Goal: Task Accomplishment & Management: Use online tool/utility

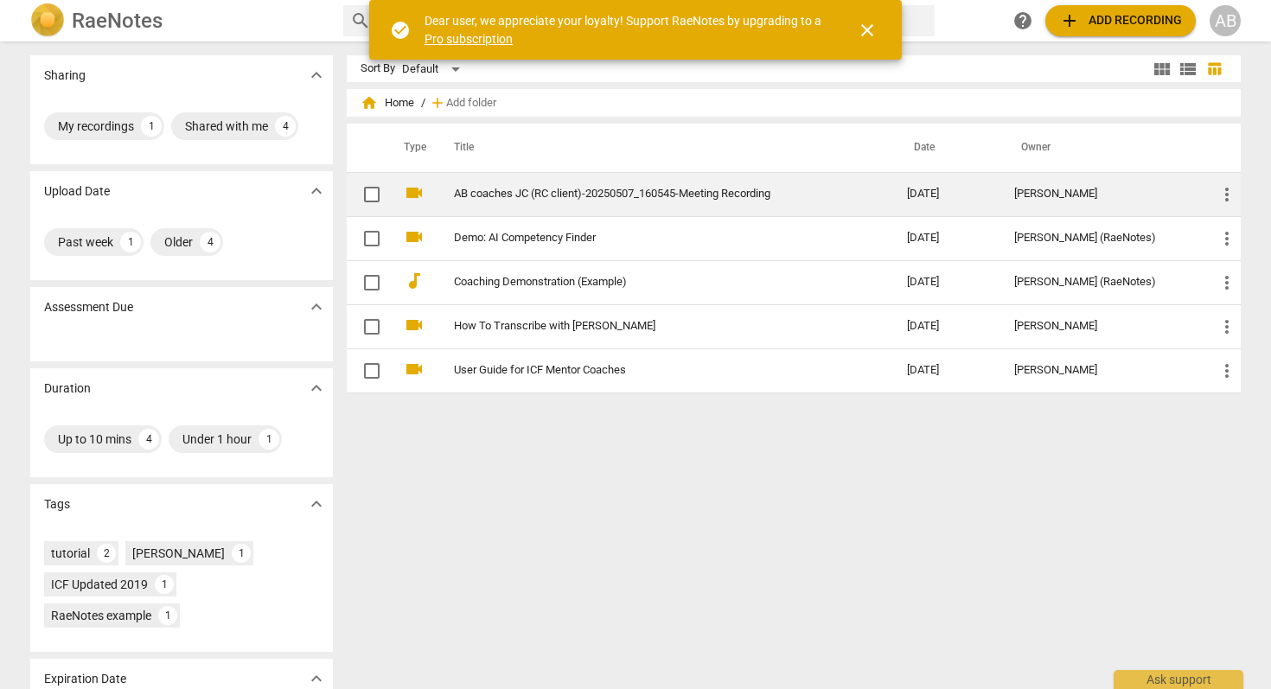
click at [638, 198] on link "AB coaches JC (RC client)-20250507_160545-Meeting Recording" at bounding box center [649, 194] width 391 height 13
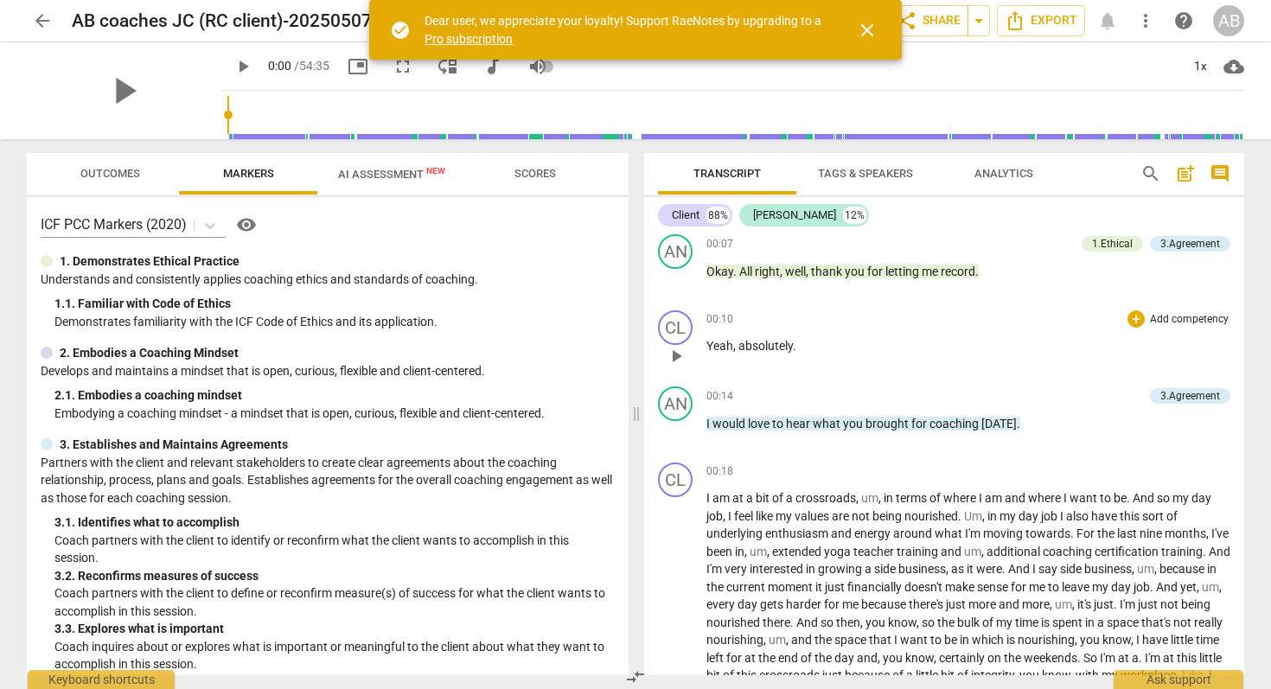
scroll to position [85, 0]
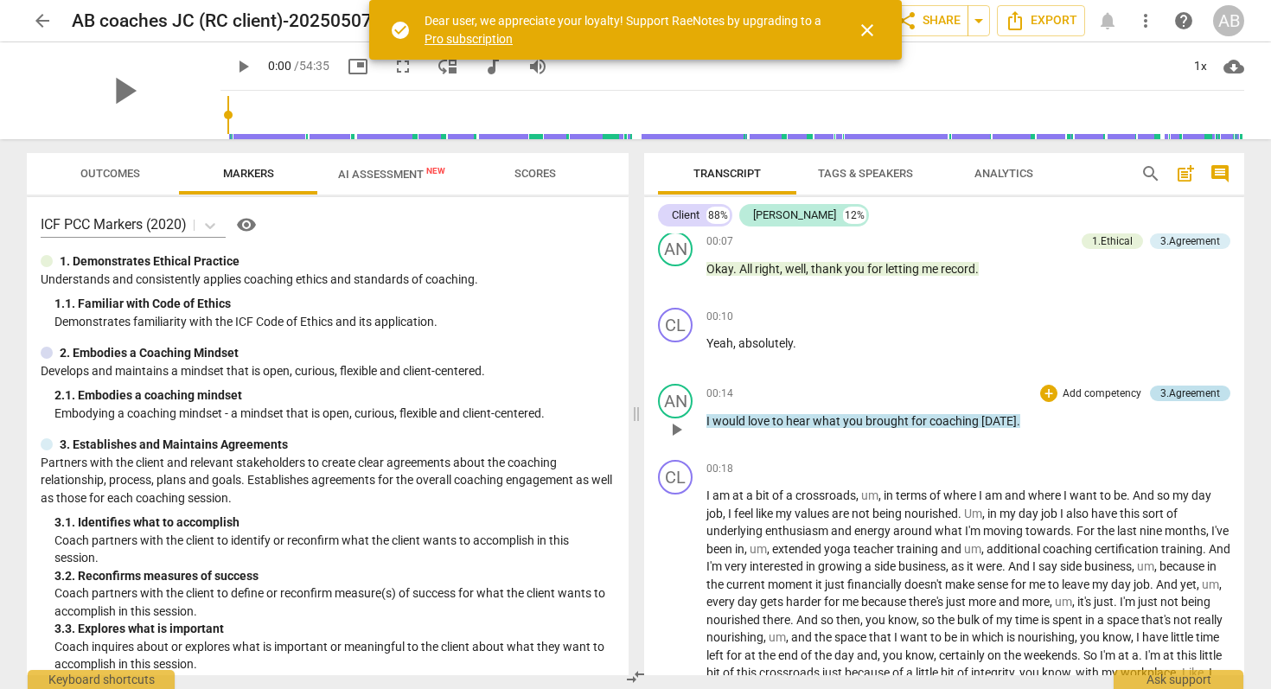
click at [1160, 397] on div "3.Agreement" at bounding box center [1190, 394] width 60 height 16
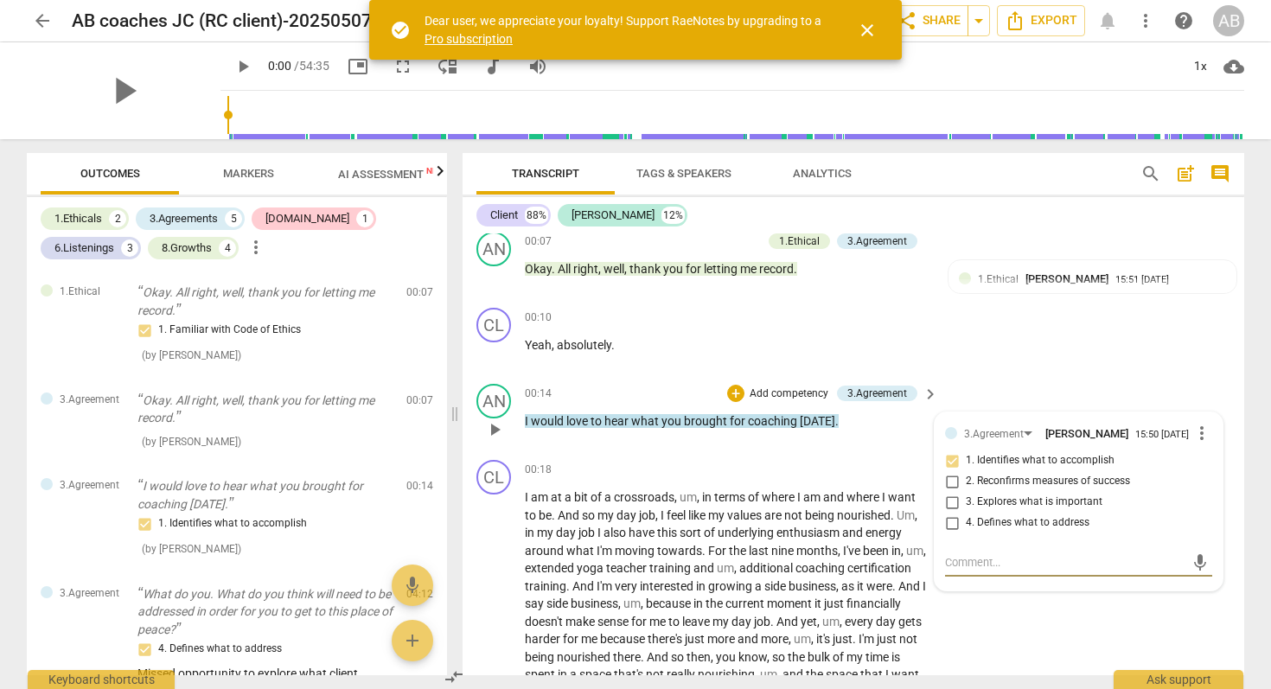
click at [947, 530] on input "4. Defines what to address" at bounding box center [952, 523] width 28 height 21
checkbox input "true"
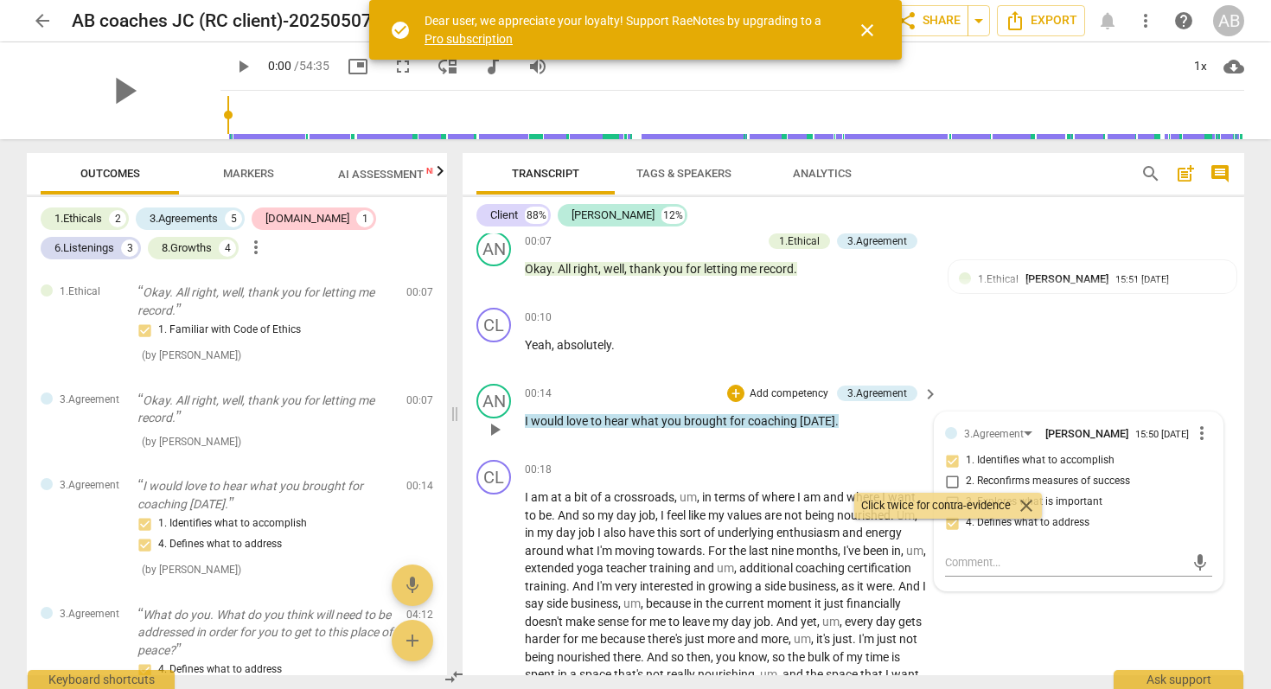
click at [954, 470] on input "1. Identifies what to accomplish" at bounding box center [952, 461] width 28 height 21
checkbox input "false"
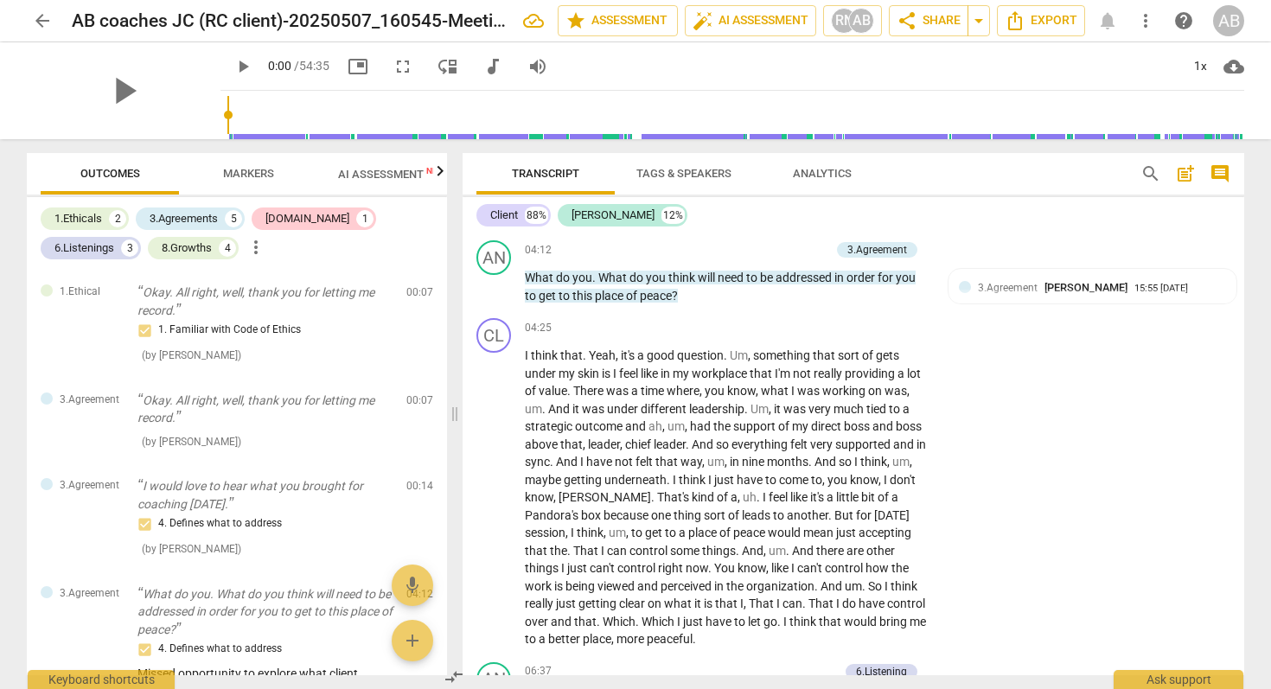
scroll to position [986, 0]
click at [1011, 288] on span "3.Agreement" at bounding box center [1008, 287] width 60 height 12
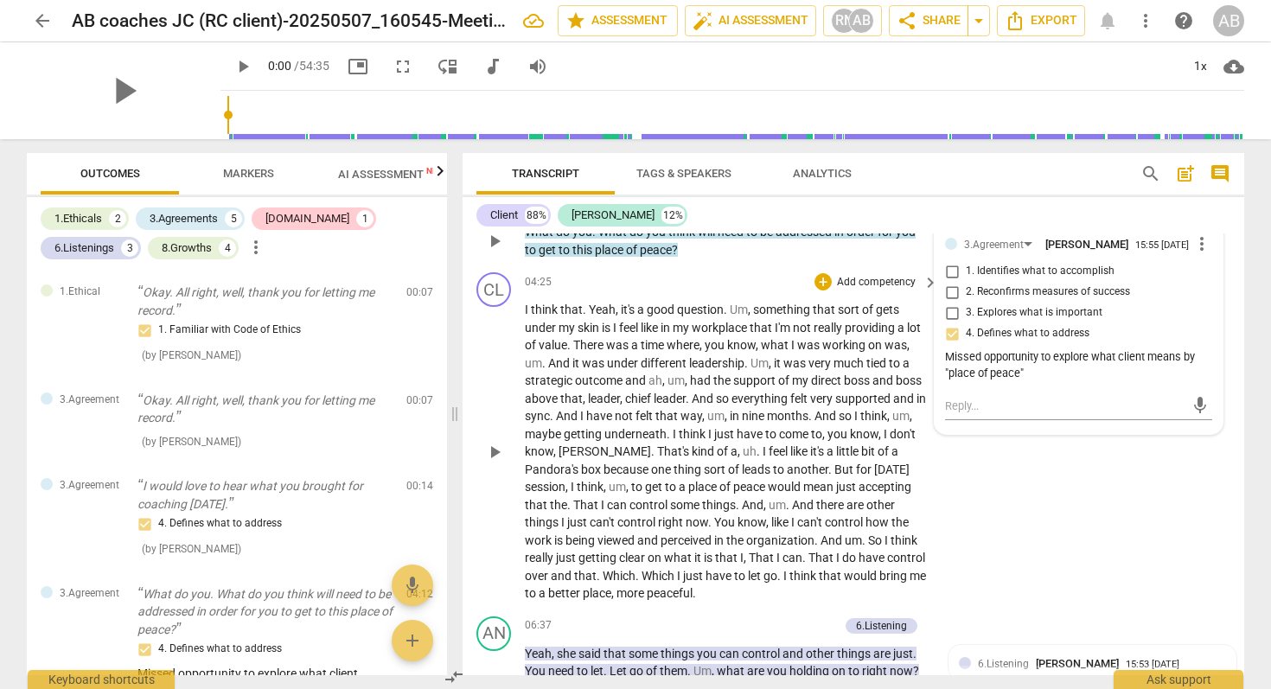
scroll to position [1035, 0]
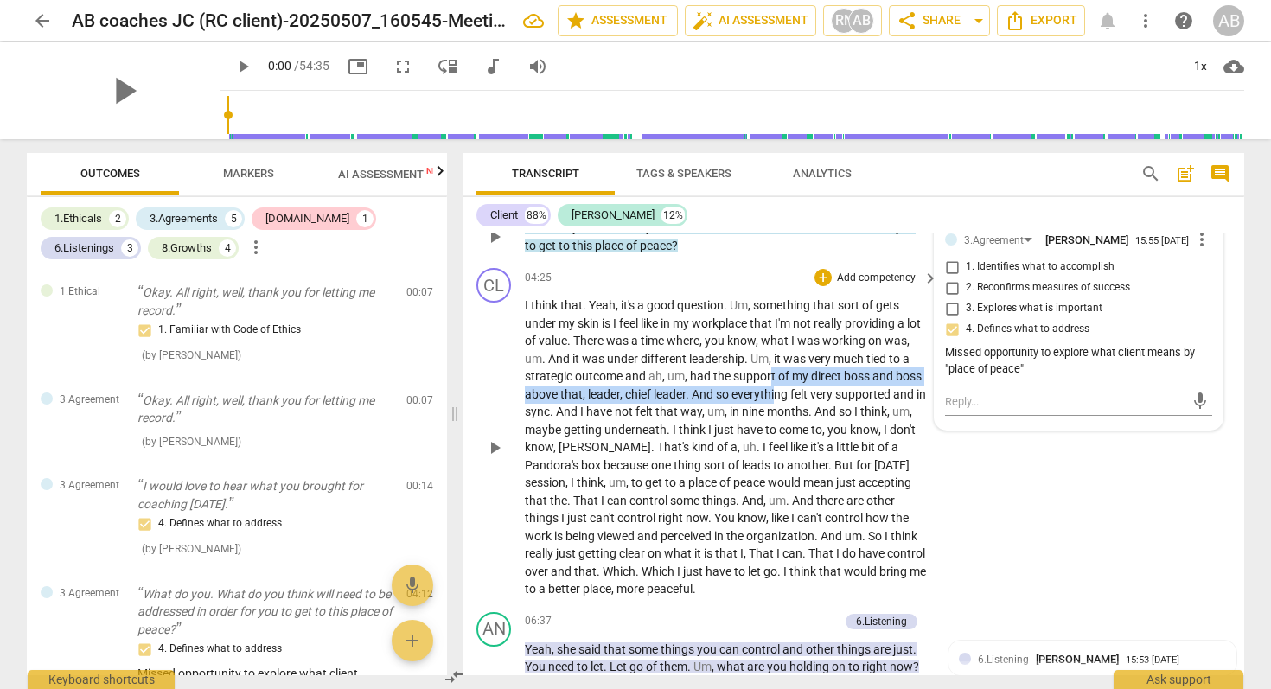
drag, startPoint x: 796, startPoint y: 380, endPoint x: 803, endPoint y: 387, distance: 9.8
click at [803, 387] on p "I think that . Yeah , it's a good question . Um , something that sort of gets u…" at bounding box center [727, 448] width 405 height 302
click at [790, 387] on span "everything" at bounding box center [761, 394] width 59 height 14
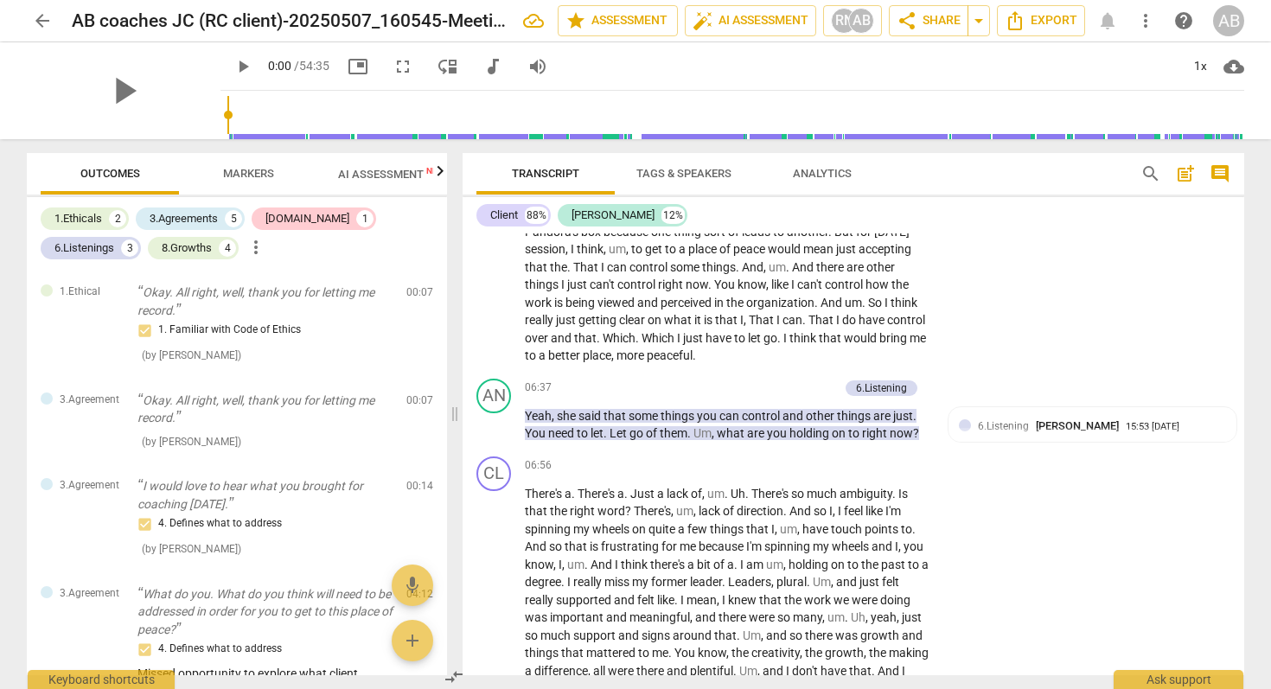
scroll to position [1272, 0]
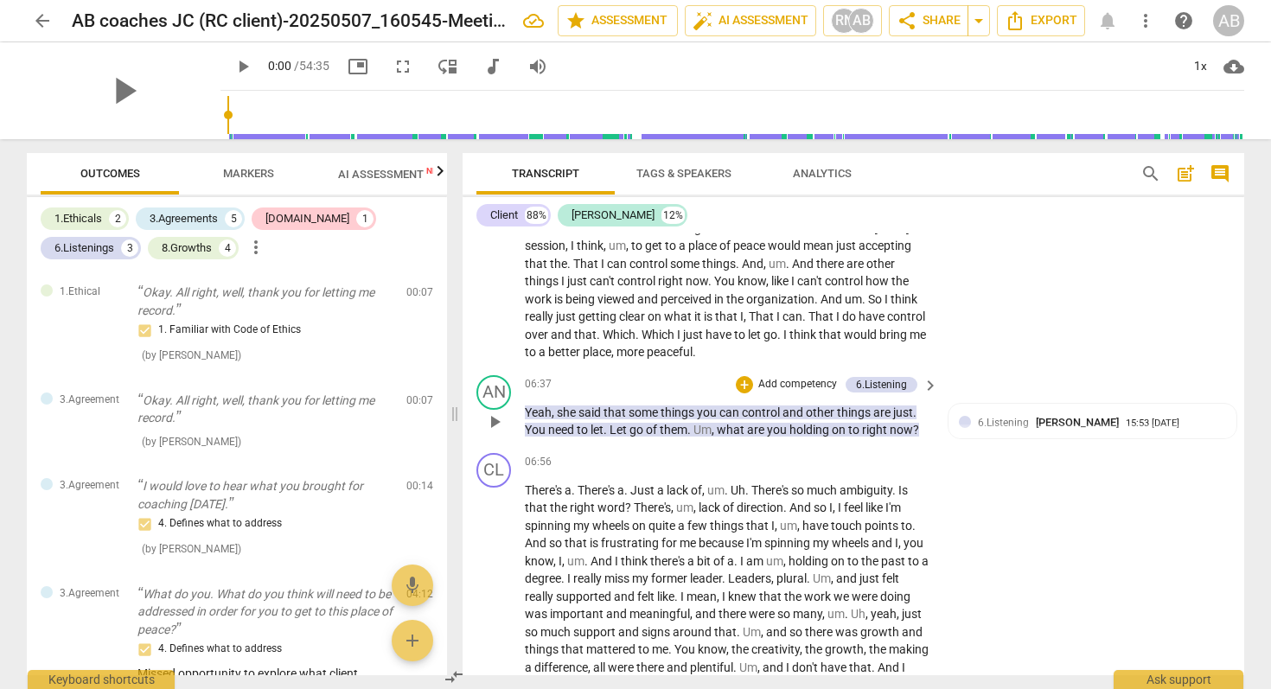
click at [800, 381] on p "Add competency" at bounding box center [798, 385] width 82 height 16
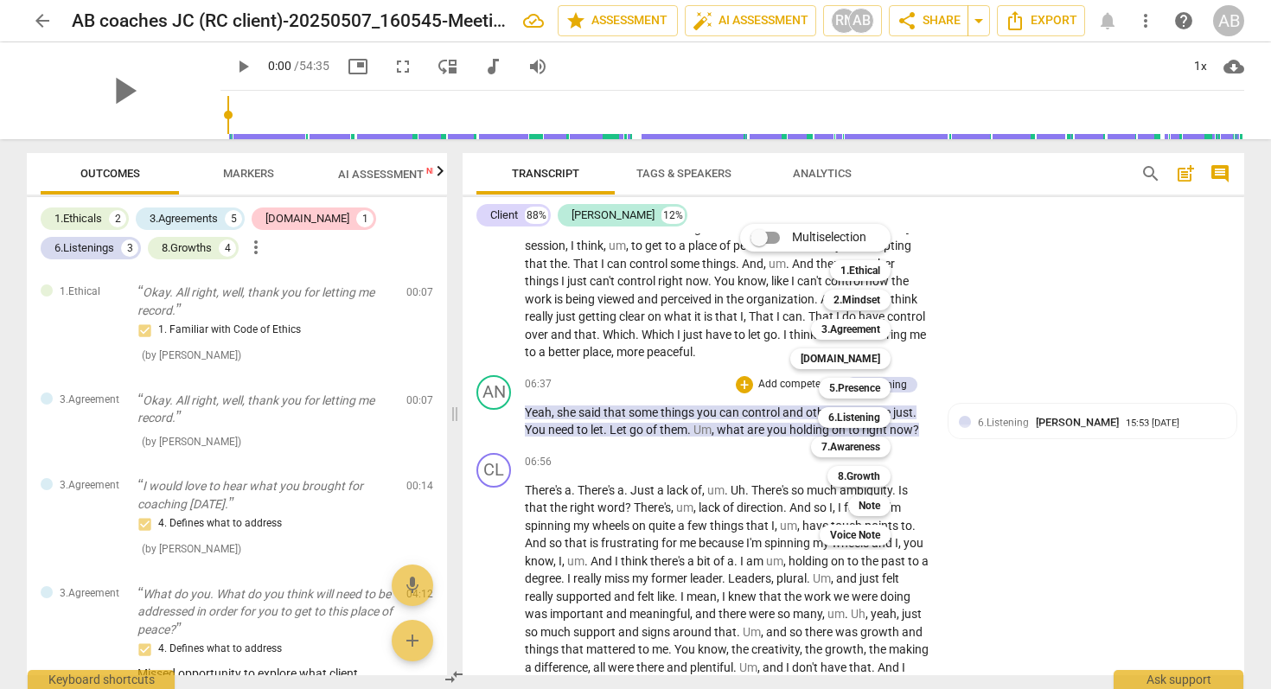
click at [760, 415] on div "Multiselection m 1.Ethical 1 2.Mindset 2 3.Agreement 3 [DOMAIN_NAME] 4 5.Presen…" at bounding box center [828, 385] width 190 height 330
click at [748, 415] on div "Multiselection m 1.Ethical 1 2.Mindset 2 3.Agreement 3 [DOMAIN_NAME] 4 5.Presen…" at bounding box center [828, 385] width 190 height 330
click at [547, 413] on div at bounding box center [635, 344] width 1271 height 689
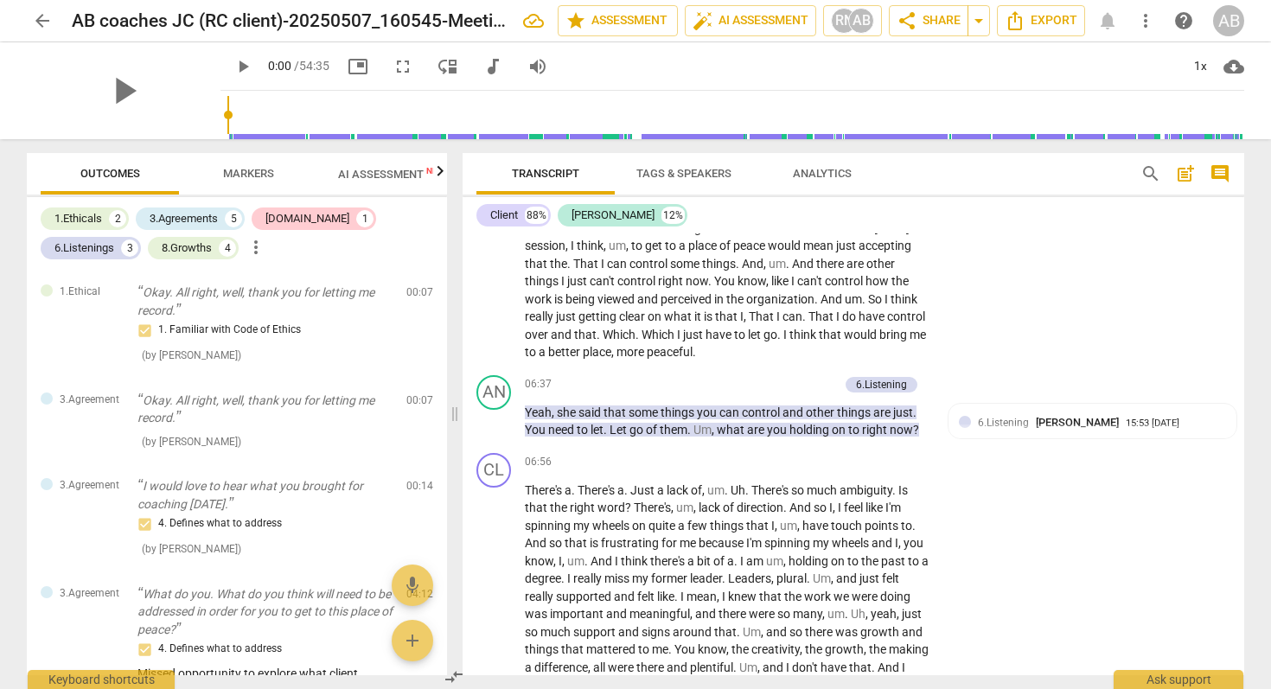
click at [547, 413] on span "Yeah" at bounding box center [538, 413] width 27 height 14
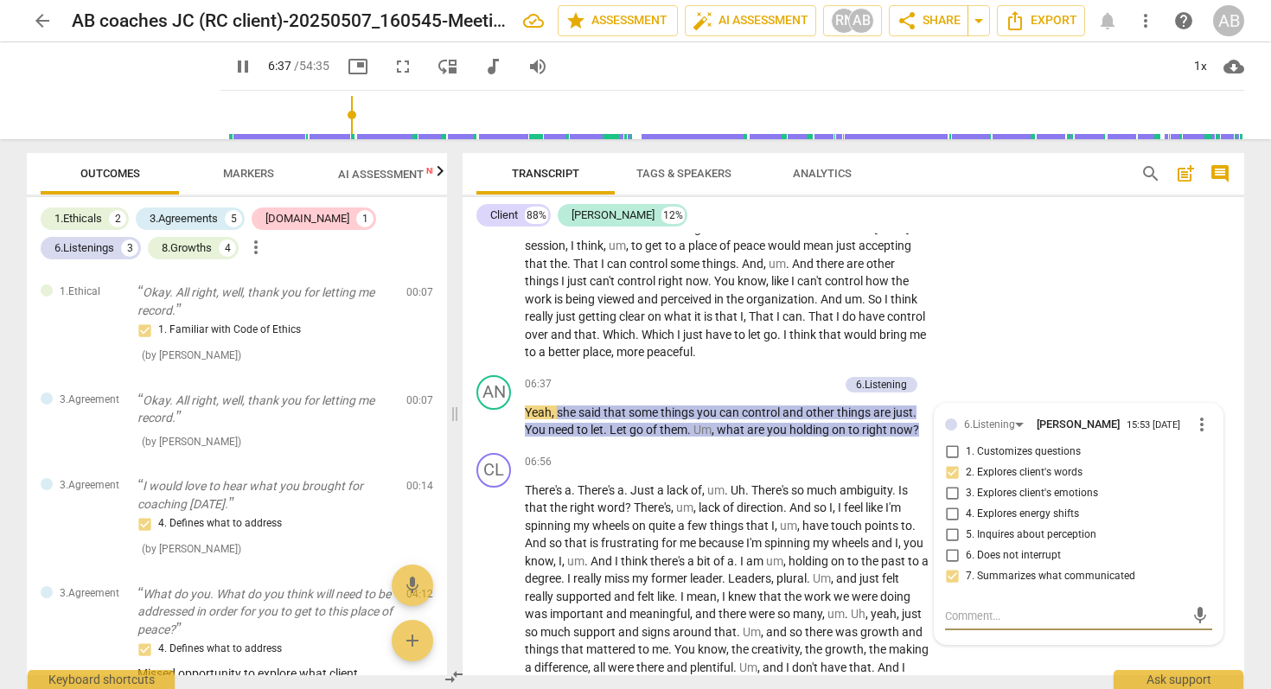
click at [547, 413] on span "Yeah" at bounding box center [538, 413] width 27 height 14
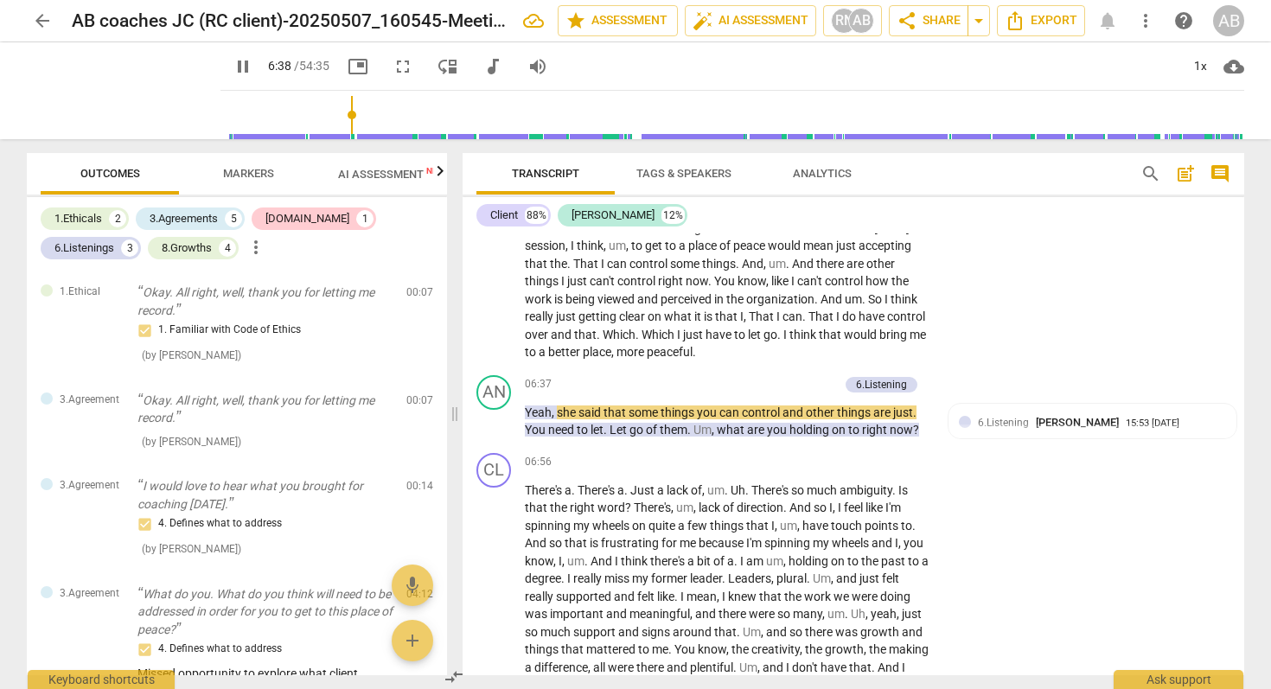
click at [547, 413] on span "Yeah" at bounding box center [538, 413] width 27 height 14
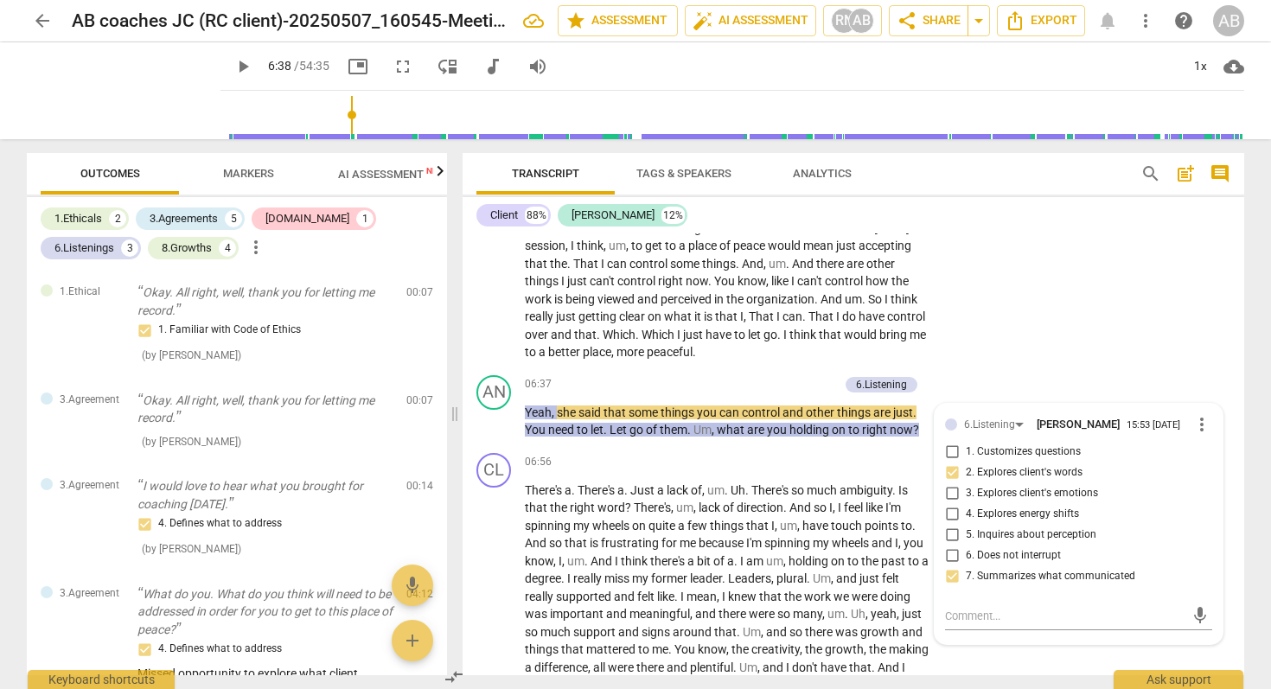
click at [547, 413] on span "Yeah" at bounding box center [538, 413] width 27 height 14
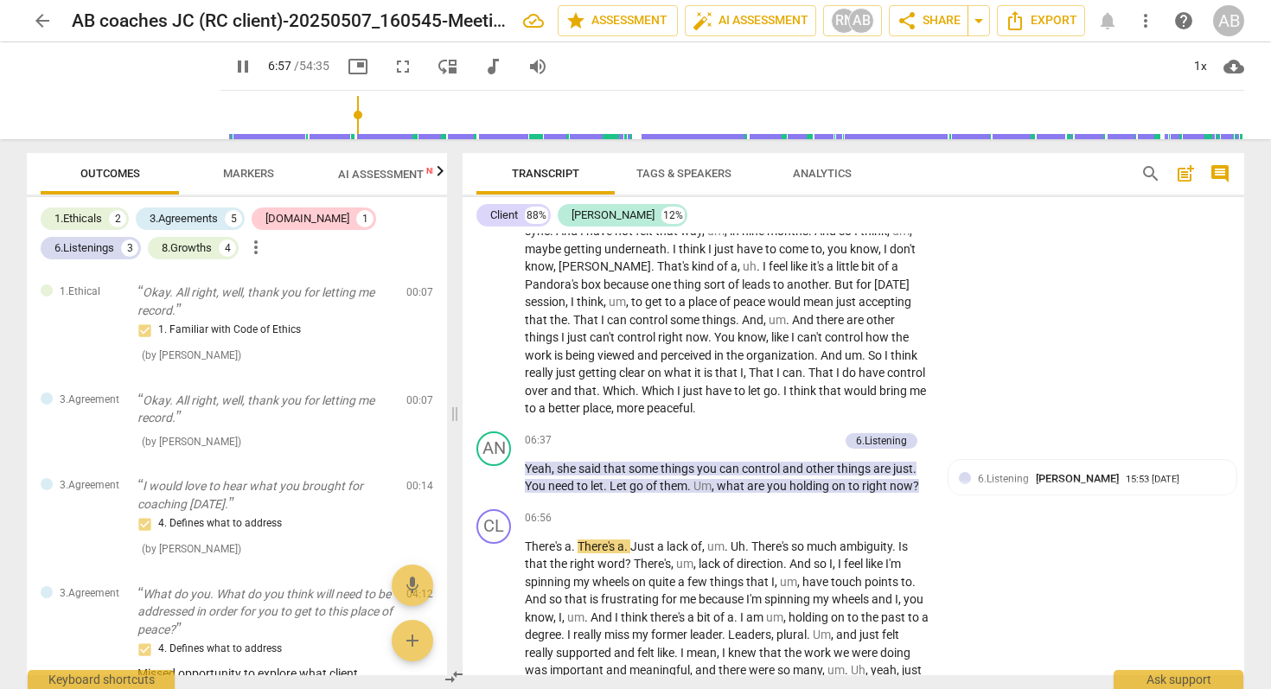
scroll to position [1218, 0]
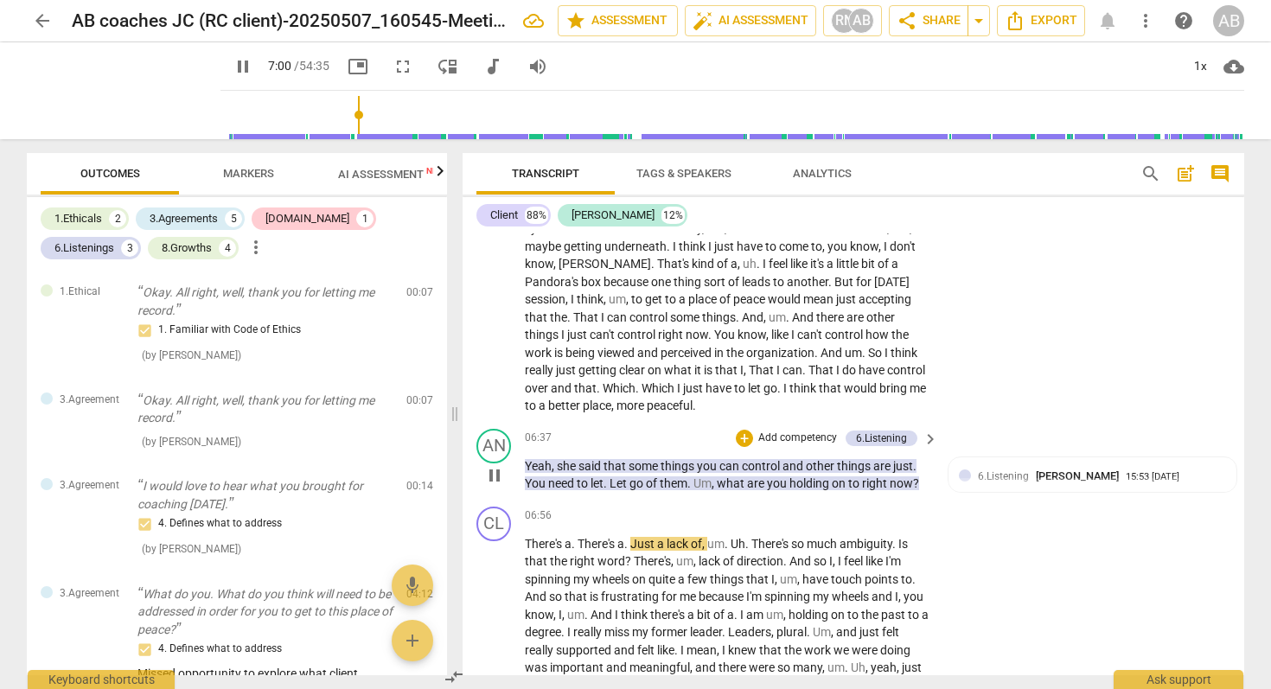
click at [497, 476] on span "pause" at bounding box center [494, 475] width 21 height 21
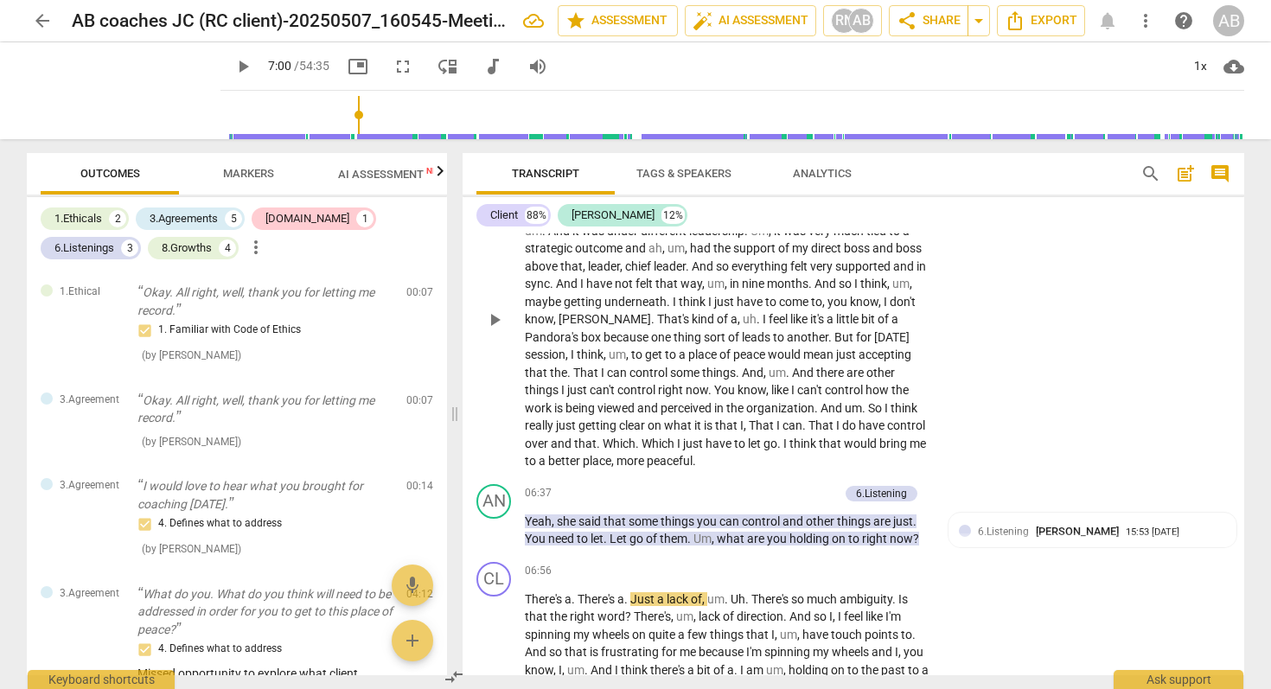
scroll to position [1164, 0]
click at [596, 342] on span "box" at bounding box center [592, 336] width 22 height 14
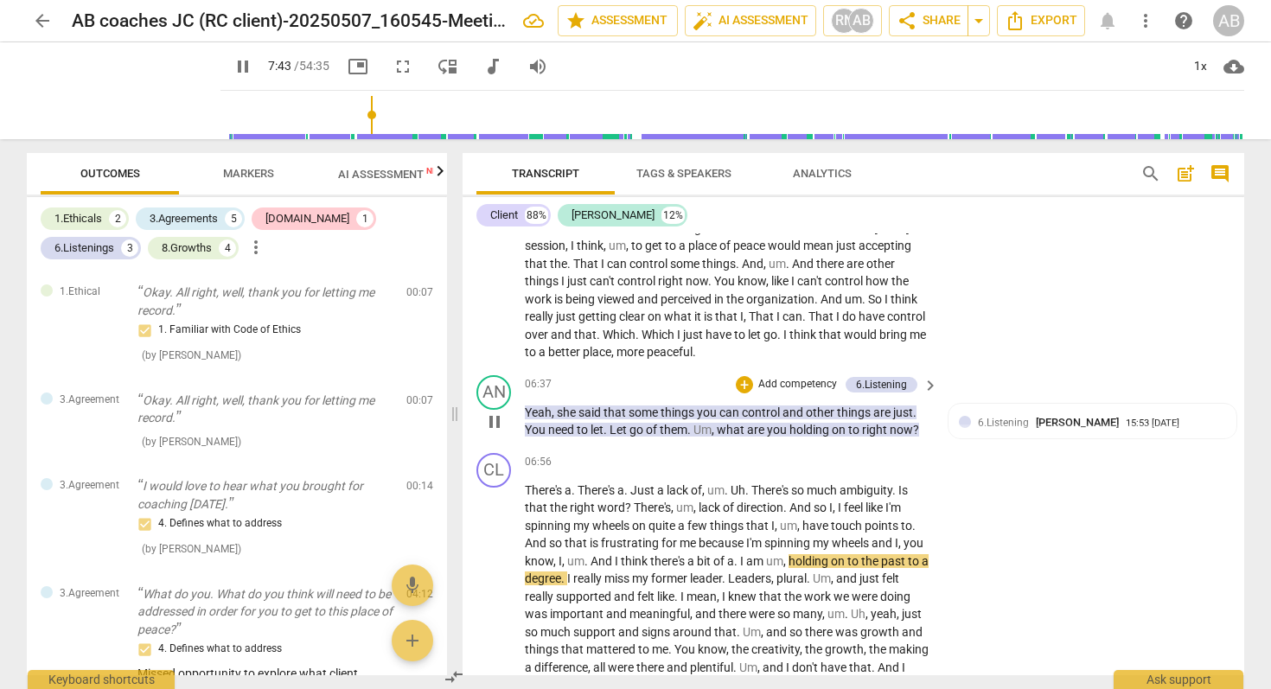
scroll to position [1275, 0]
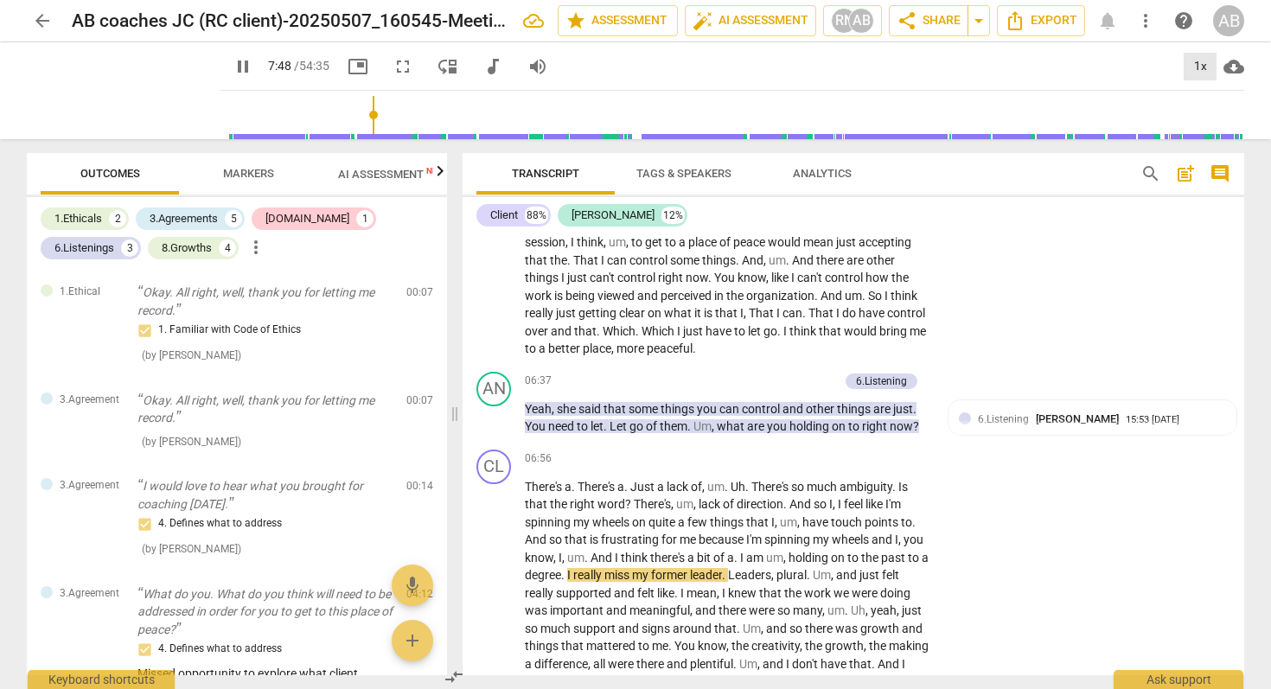
click at [1202, 59] on div "1x" at bounding box center [1200, 67] width 33 height 28
click at [1202, 163] on li "1.5x" at bounding box center [1213, 166] width 58 height 33
click at [1205, 73] on div "1.5x" at bounding box center [1200, 67] width 33 height 28
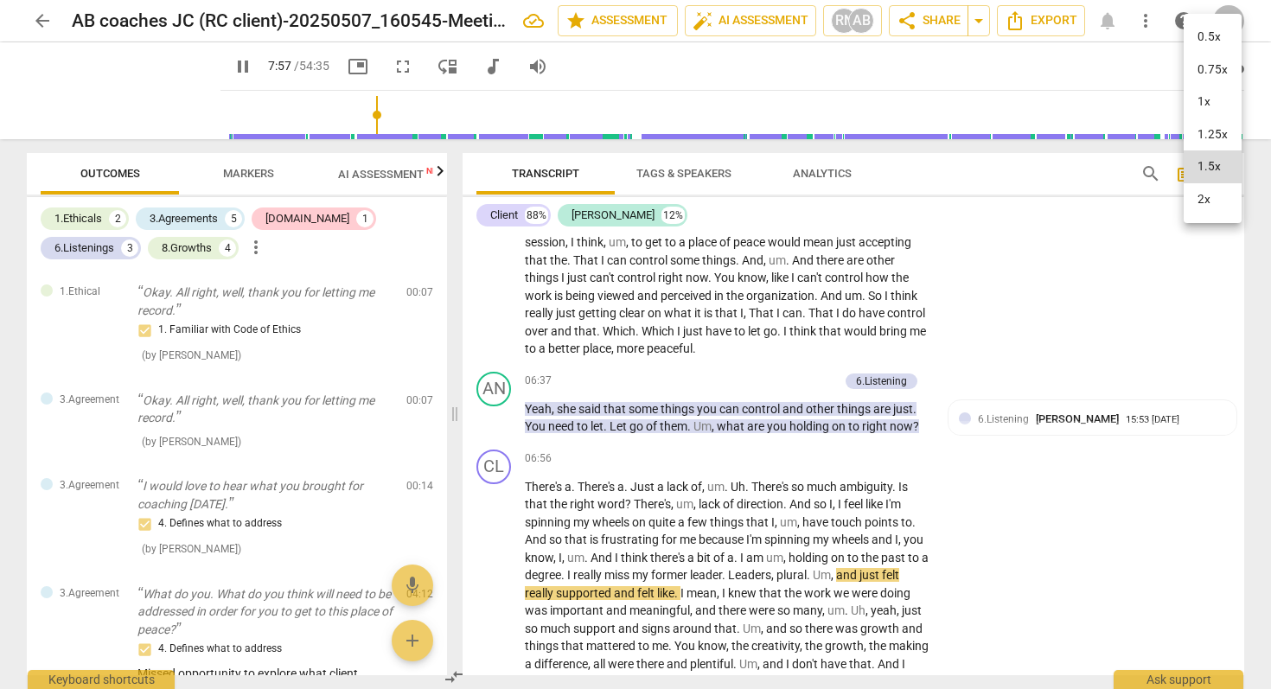
click at [1212, 195] on li "2x" at bounding box center [1213, 199] width 58 height 33
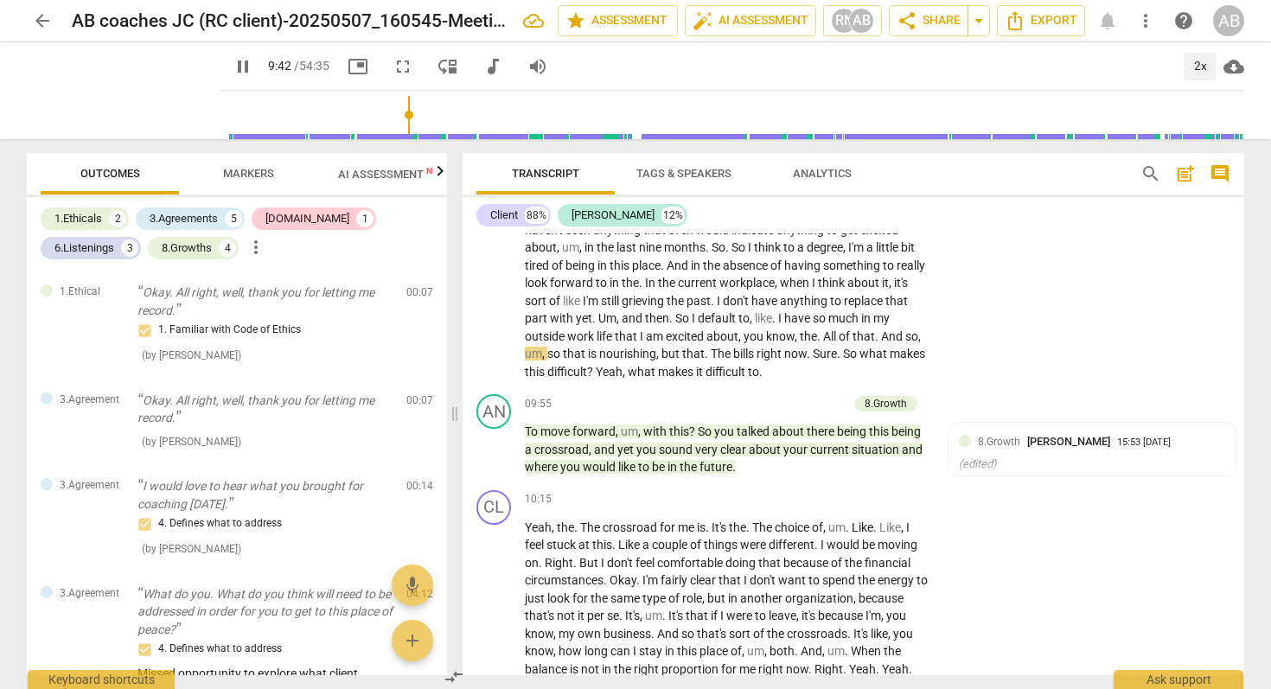
scroll to position [1781, 0]
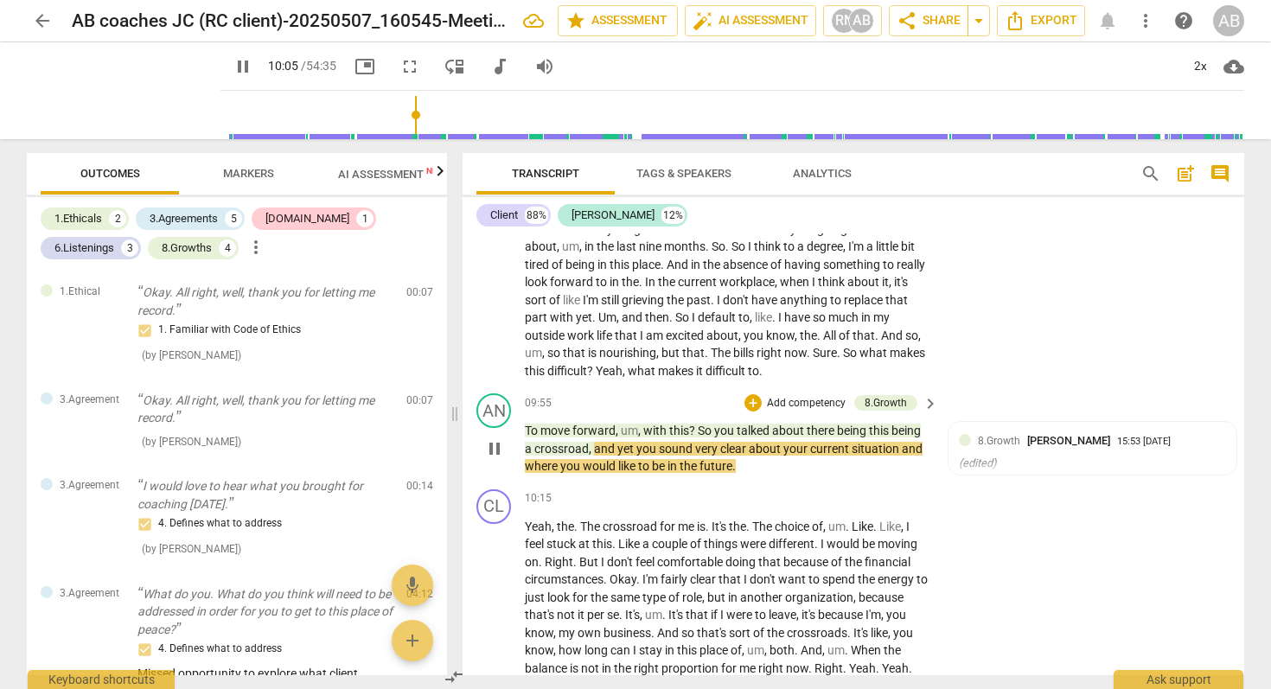
click at [492, 451] on span "pause" at bounding box center [494, 448] width 21 height 21
type input "606"
click at [843, 360] on span "So" at bounding box center [851, 353] width 16 height 14
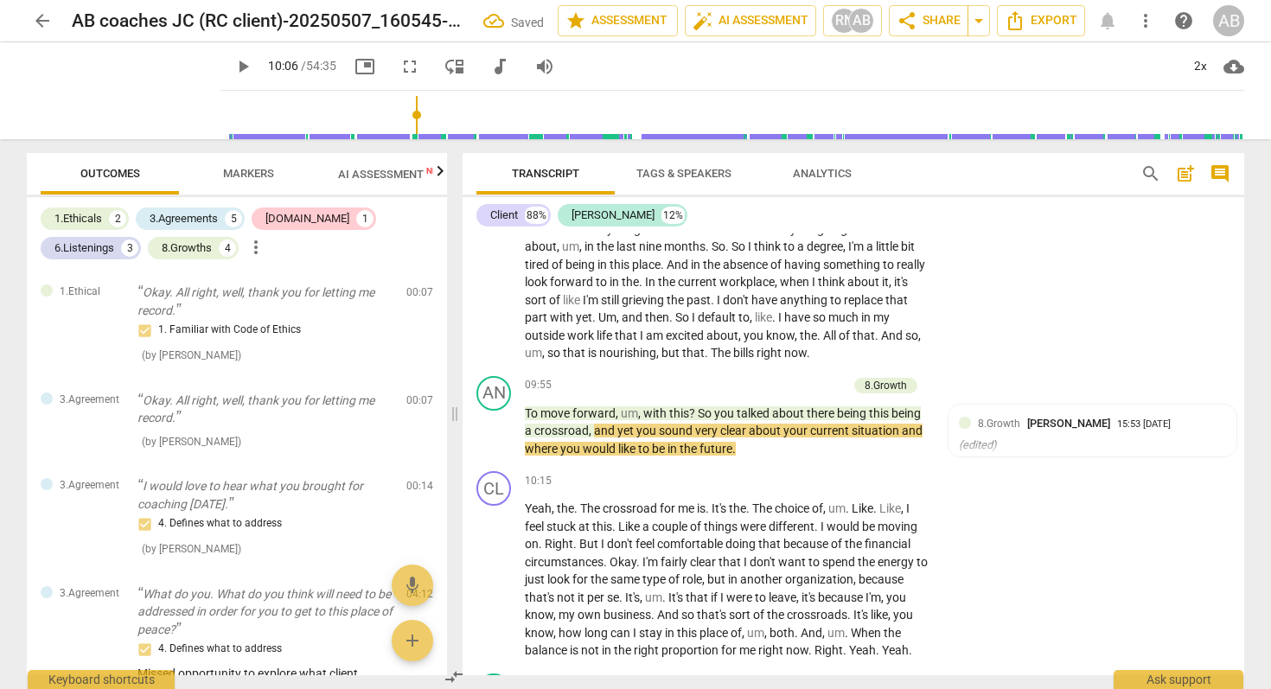
paste p
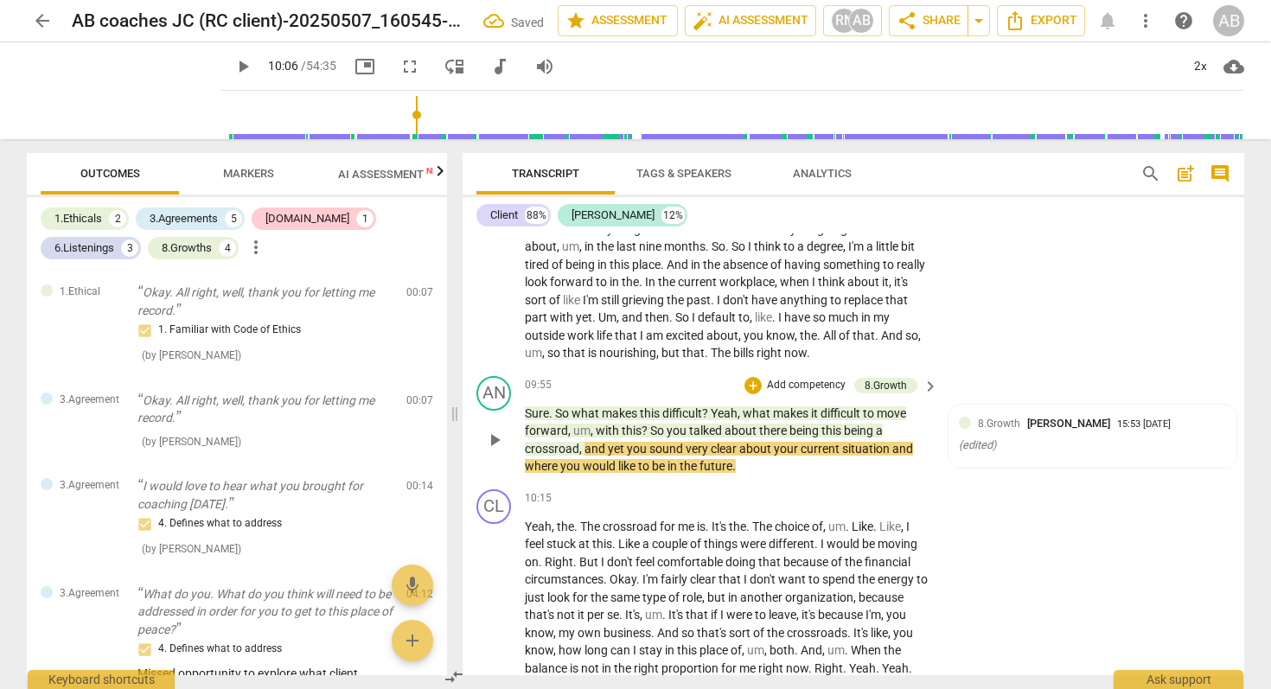
click at [578, 438] on span "um" at bounding box center [581, 431] width 17 height 14
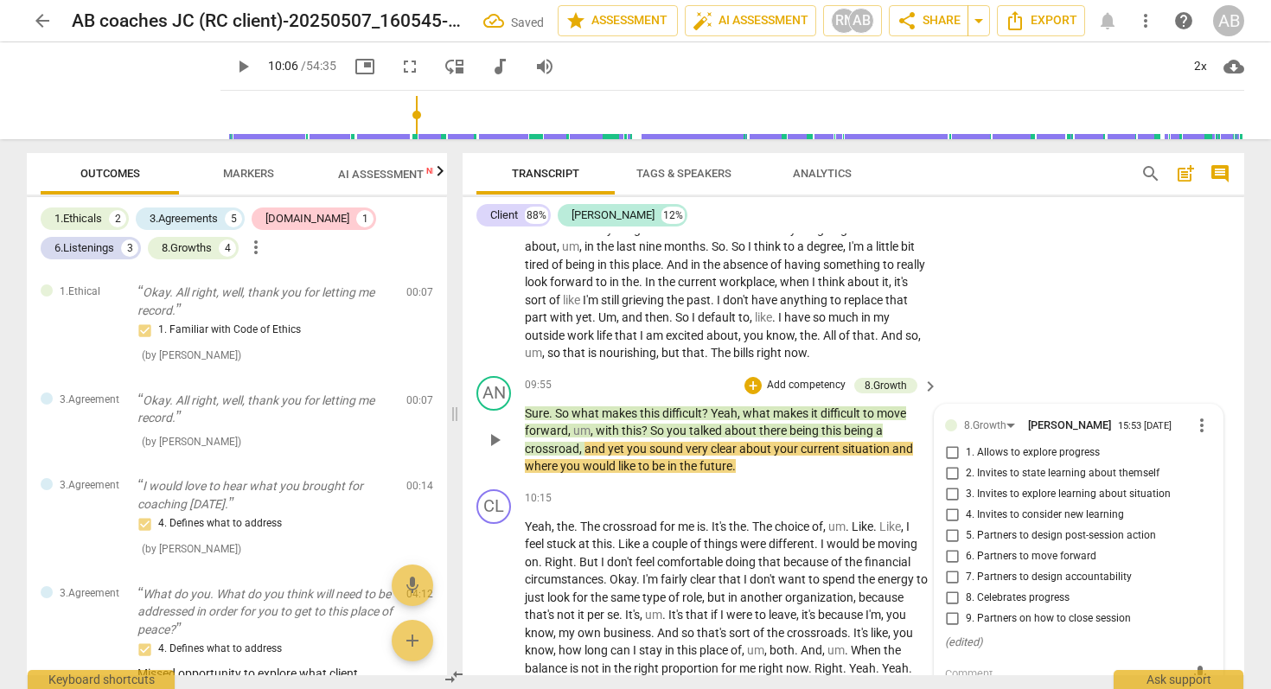
scroll to position [2019, 0]
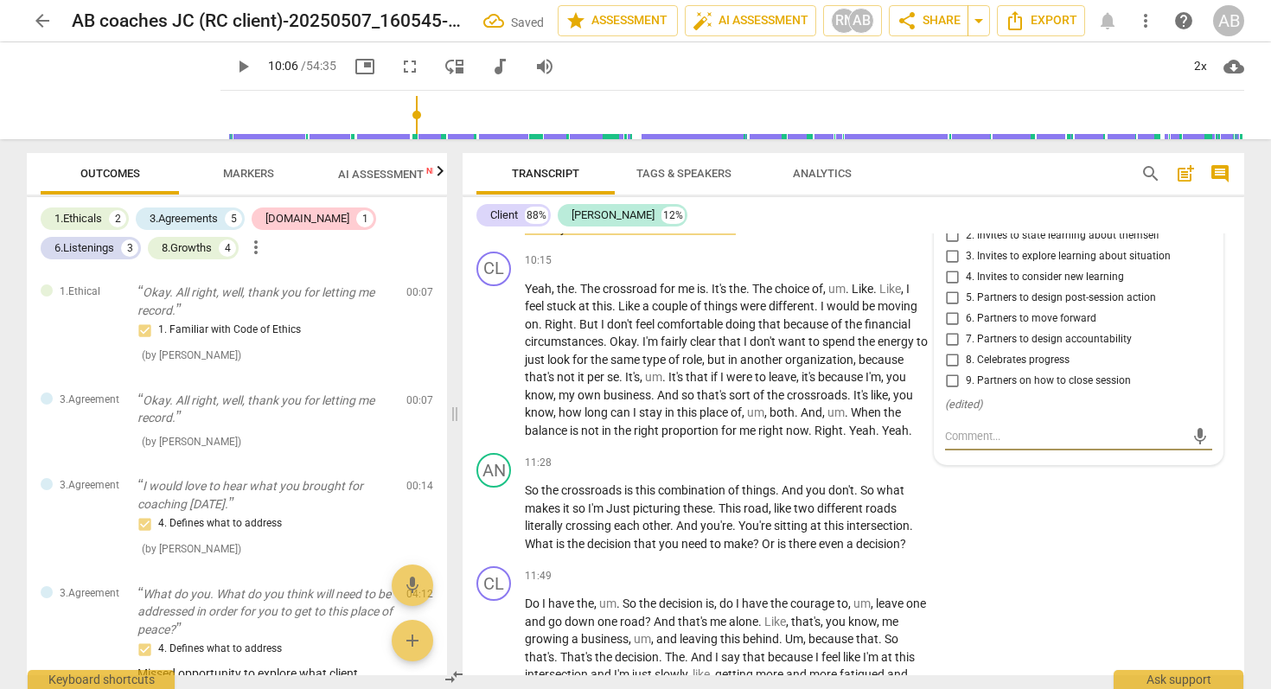
click at [578, 438] on span "is" at bounding box center [575, 431] width 11 height 14
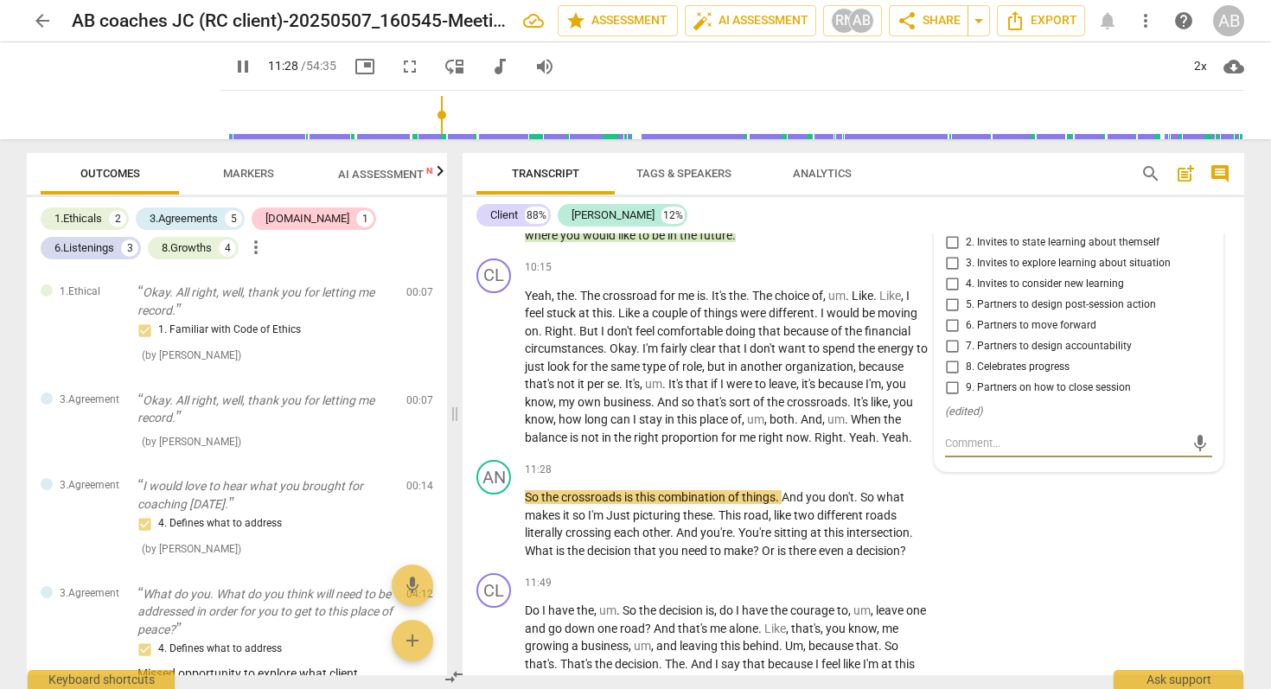
scroll to position [2010, 0]
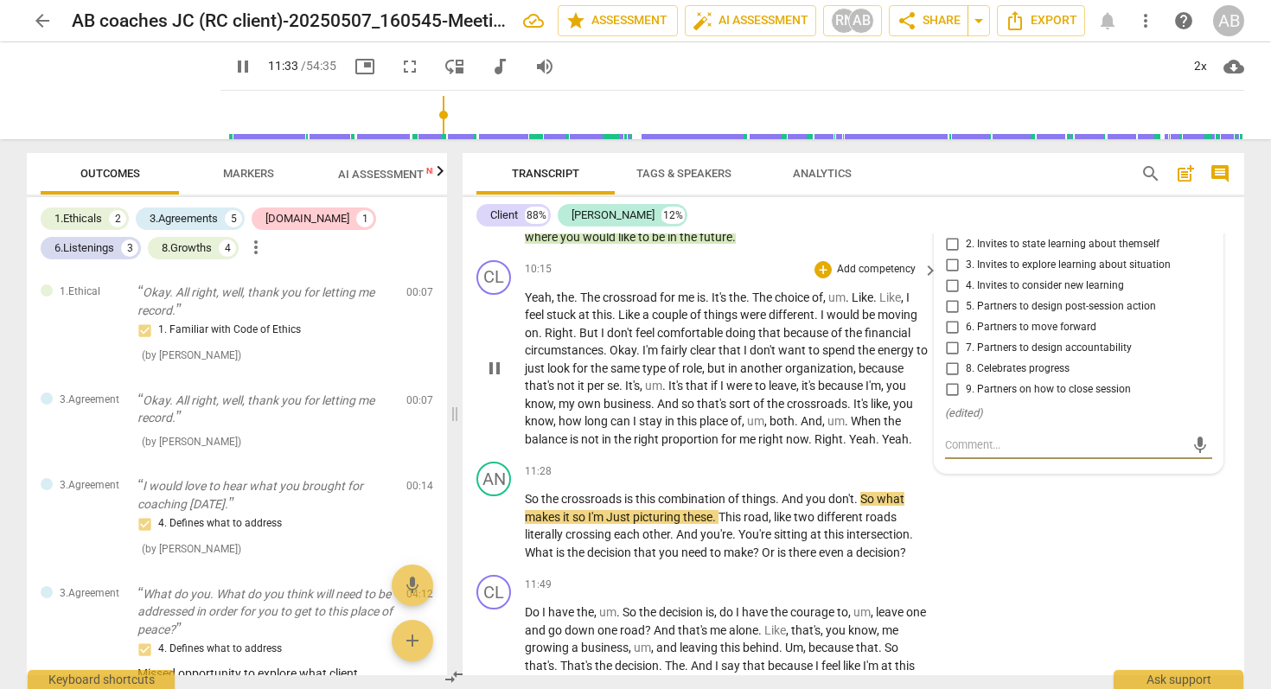
click at [655, 393] on span "um" at bounding box center [653, 386] width 17 height 14
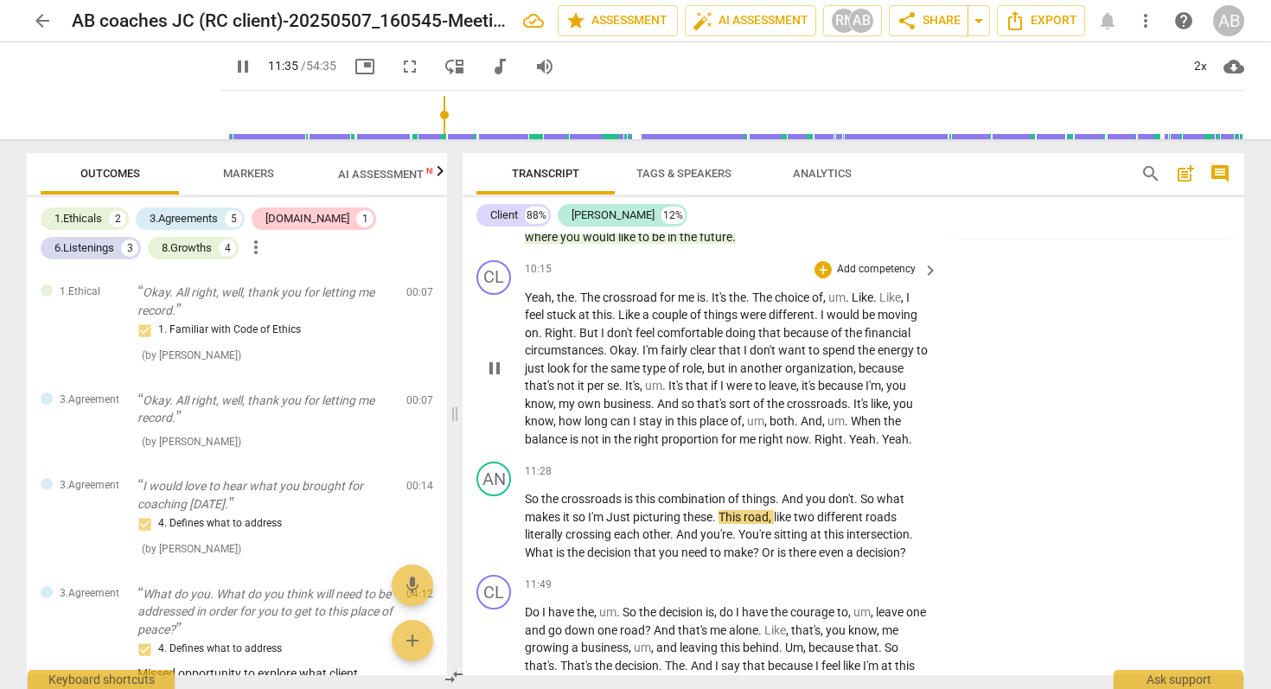
click at [655, 393] on span "um" at bounding box center [653, 386] width 17 height 14
click at [500, 379] on span "pause" at bounding box center [494, 368] width 21 height 21
click at [651, 393] on span "um" at bounding box center [653, 386] width 17 height 14
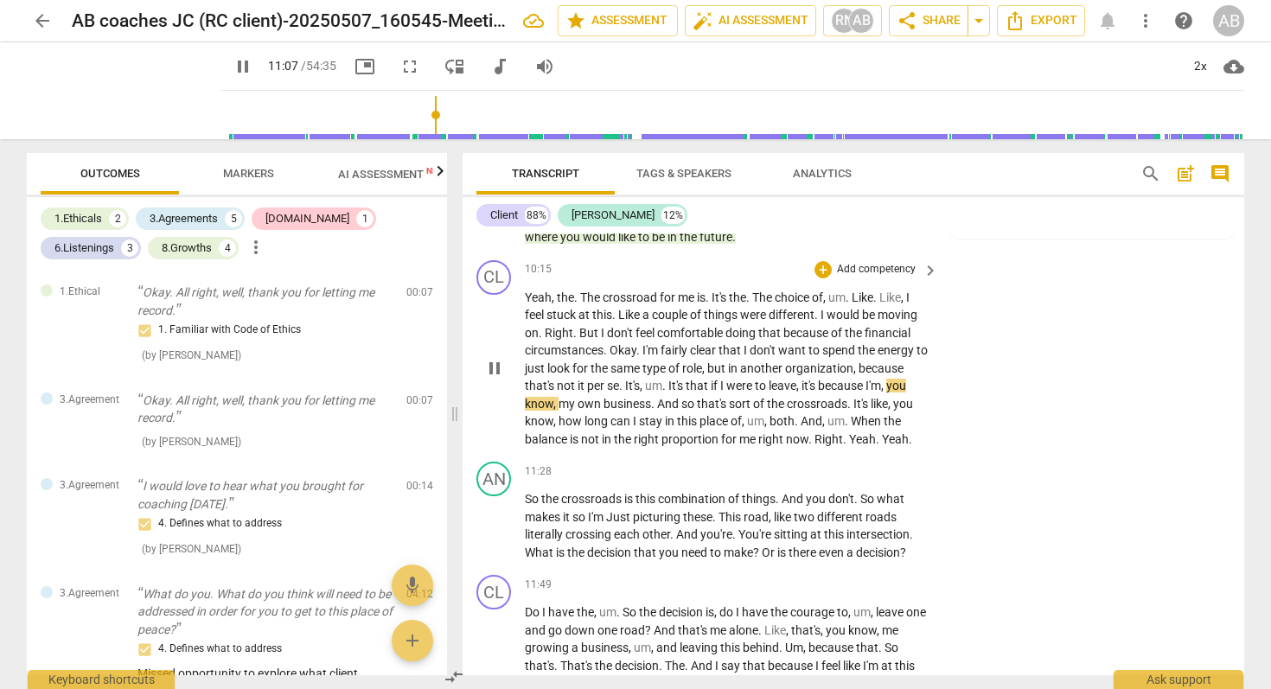
click at [493, 379] on span "pause" at bounding box center [494, 368] width 21 height 21
type input "668"
click at [722, 175] on span "Tags & Speakers" at bounding box center [683, 173] width 95 height 13
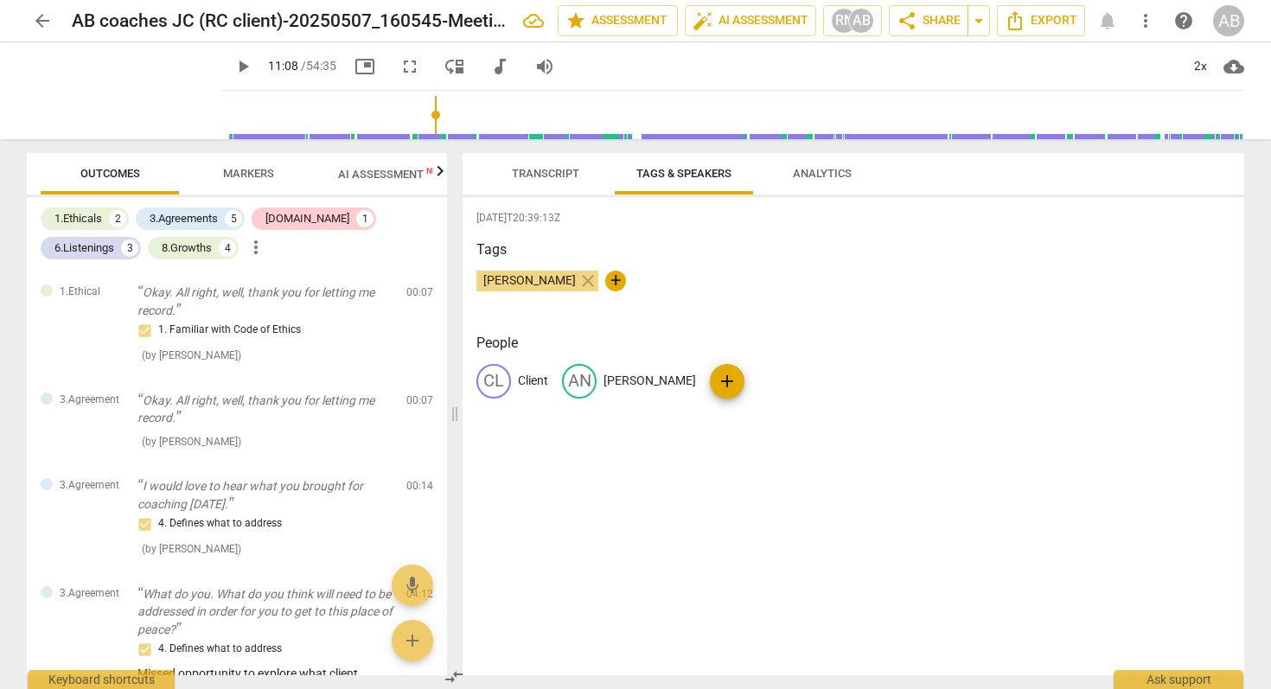
click at [824, 178] on span "Analytics" at bounding box center [822, 173] width 59 height 13
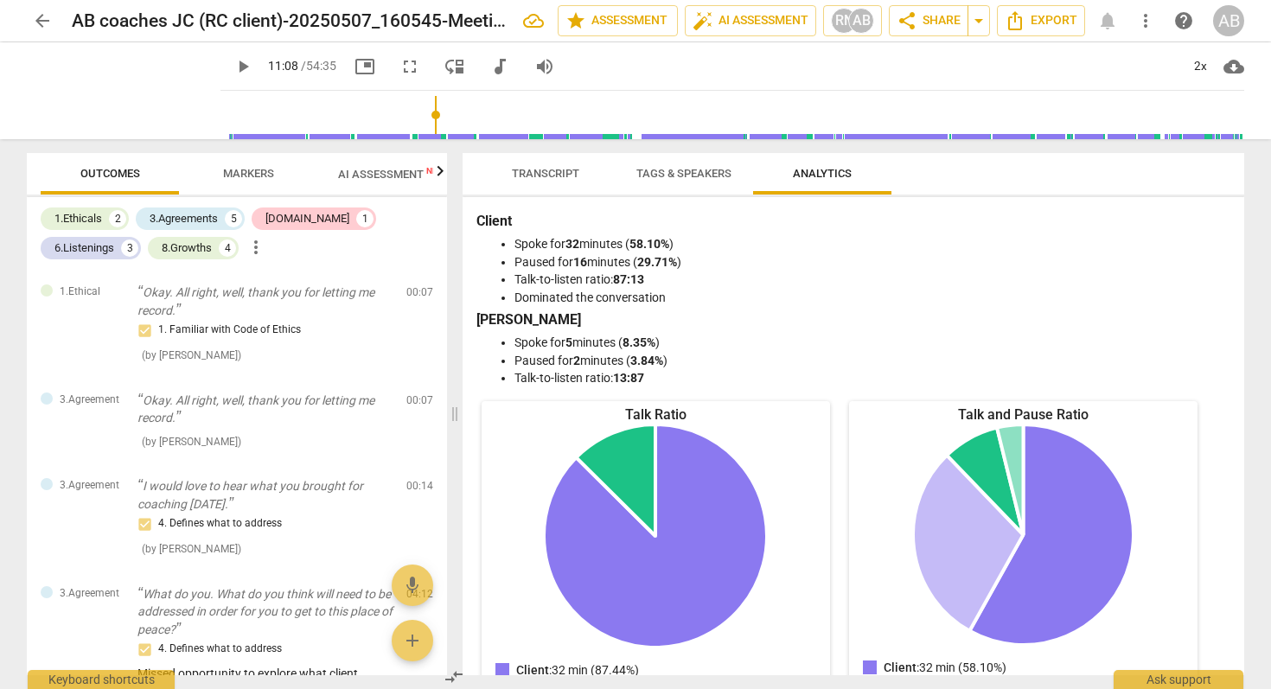
click at [572, 174] on span "Transcript" at bounding box center [545, 173] width 67 height 13
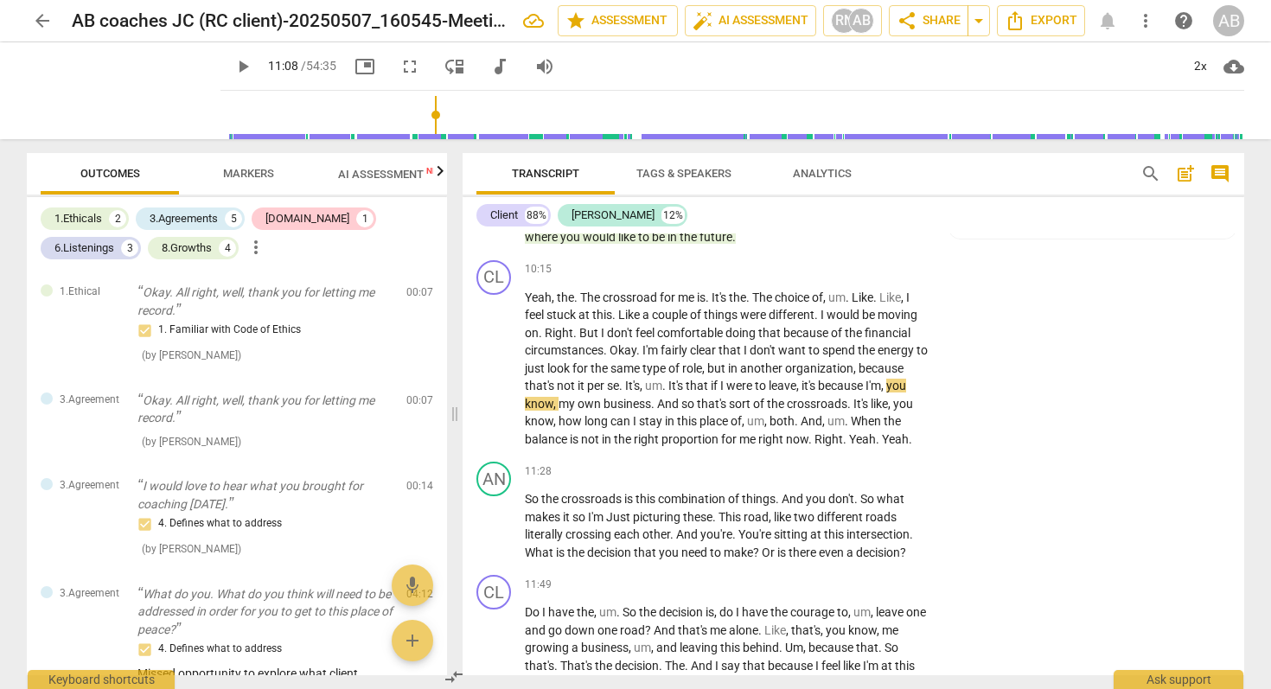
click at [1182, 13] on span "help" at bounding box center [1183, 20] width 21 height 21
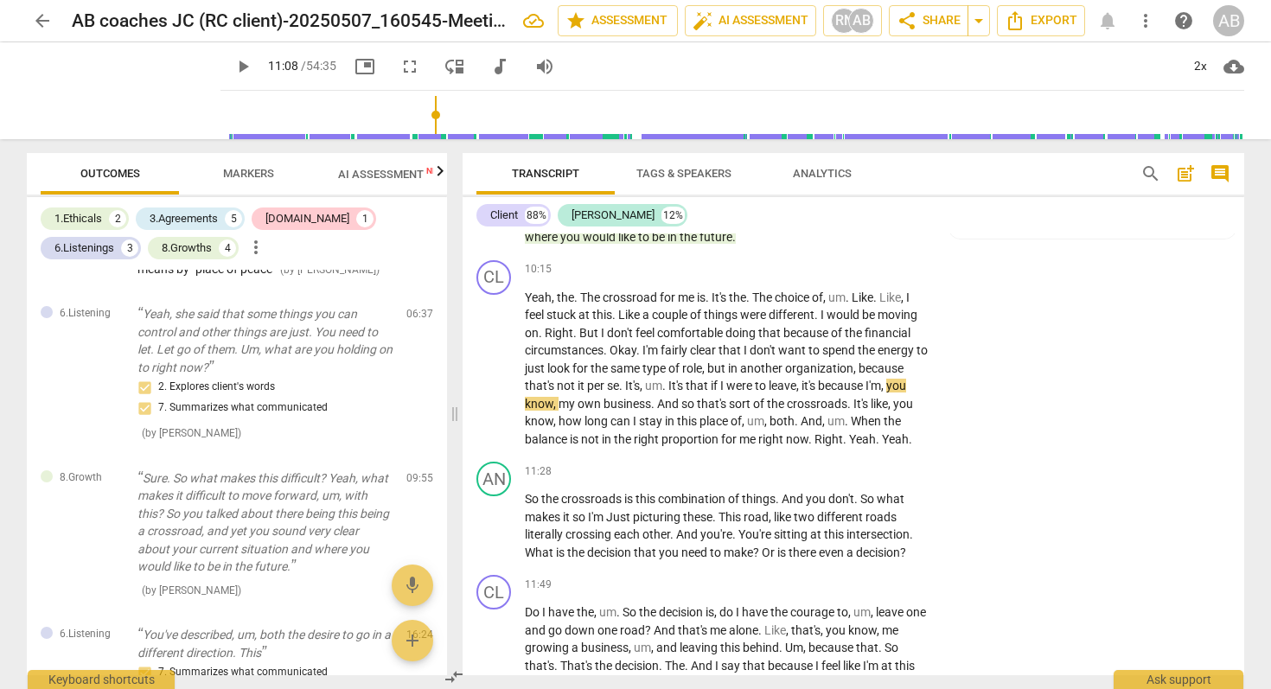
scroll to position [425, 0]
type input "668"
